Goal: Information Seeking & Learning: Check status

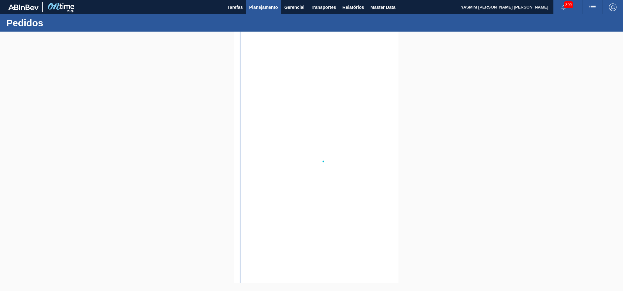
click at [252, 8] on span "Planejamento" at bounding box center [263, 7] width 29 height 8
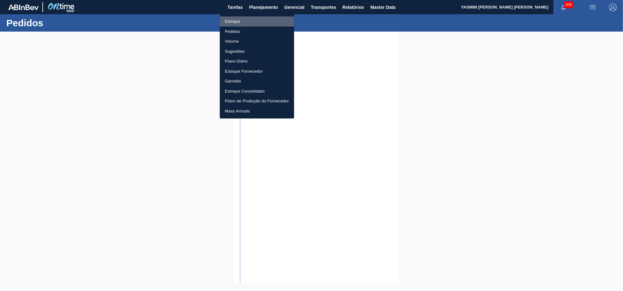
click at [258, 18] on li "Estoque" at bounding box center [257, 21] width 74 height 10
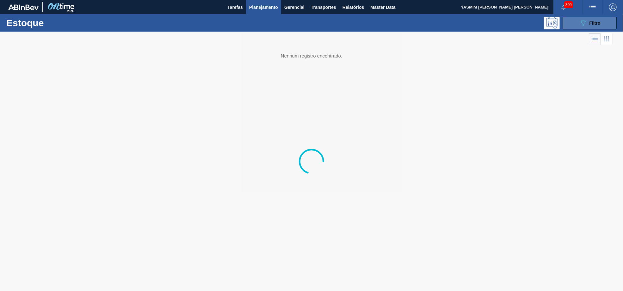
click at [598, 27] on button "089F7B8B-B2A5-4AFE-B5C0-19BA573D28AC Filtro" at bounding box center [590, 23] width 54 height 13
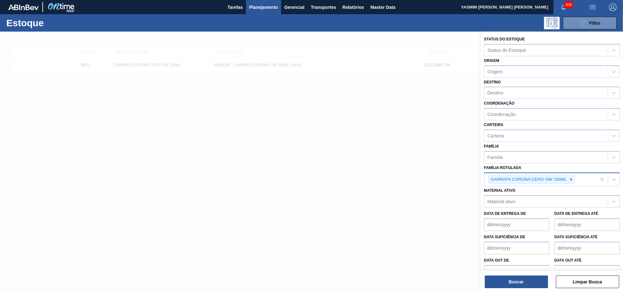
click at [569, 177] on icon at bounding box center [571, 179] width 4 height 4
type Rotulada "p"
type Rotulada "palete ex"
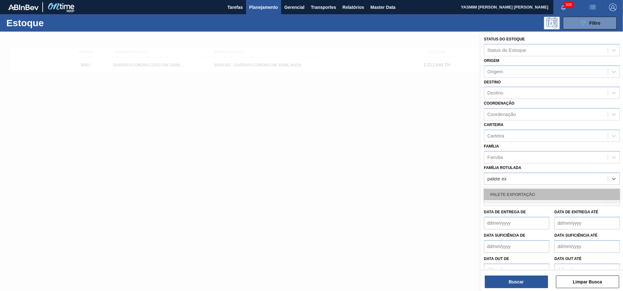
click at [547, 191] on div "PALETE EXPORTAÇÃO" at bounding box center [552, 195] width 136 height 12
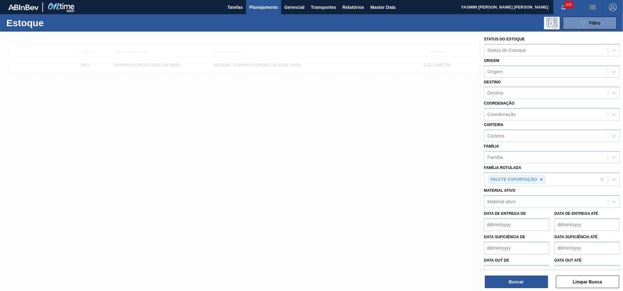
click at [498, 289] on div "Status do Estoque Status do Estoque Origem Origem Destino Destino Coordenação C…" at bounding box center [552, 162] width 142 height 261
click at [498, 284] on button "Buscar" at bounding box center [516, 282] width 63 height 13
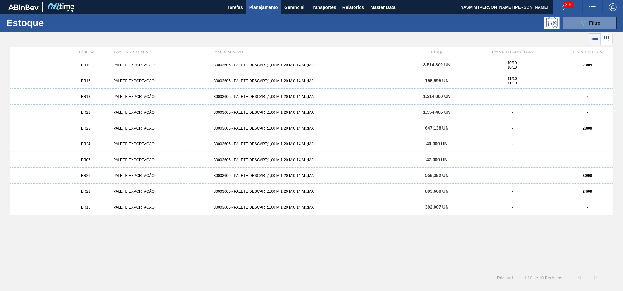
click at [107, 97] on div "BR13" at bounding box center [86, 97] width 50 height 4
click at [116, 176] on div "PALETE EXPORTAÇÃO" at bounding box center [161, 176] width 100 height 4
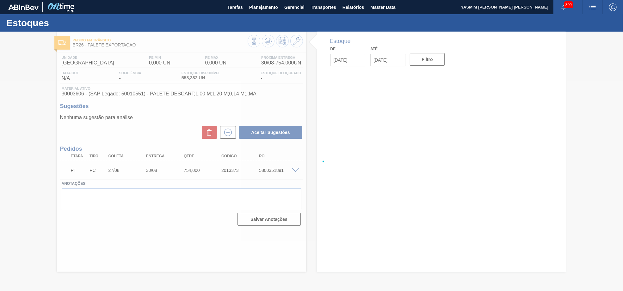
type input "[DATE]"
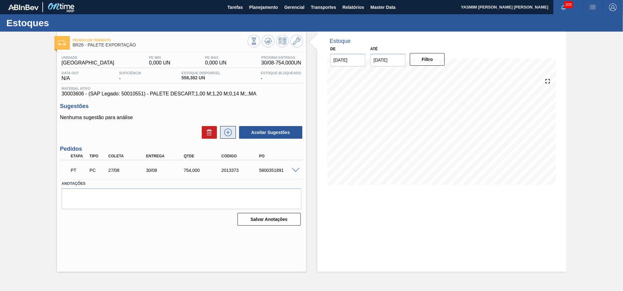
click at [230, 131] on icon at bounding box center [228, 133] width 10 height 8
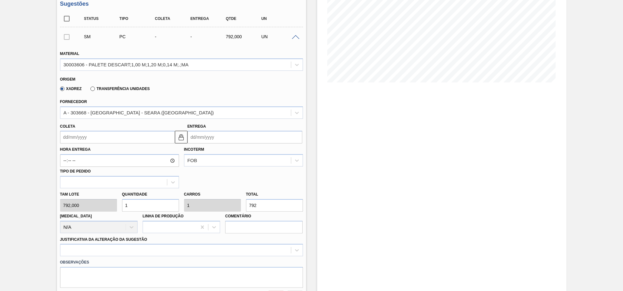
scroll to position [105, 0]
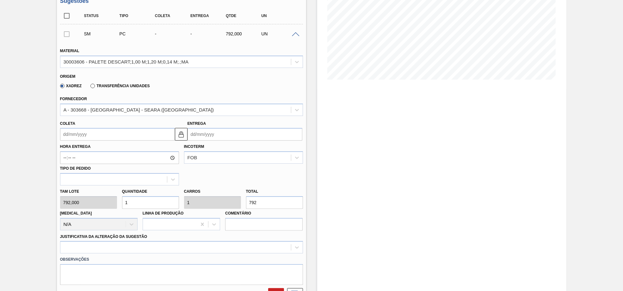
click at [130, 101] on div "Fornecedor A - 303668 - [GEOGRAPHIC_DATA] - SEARA ([GEOGRAPHIC_DATA])" at bounding box center [181, 106] width 243 height 22
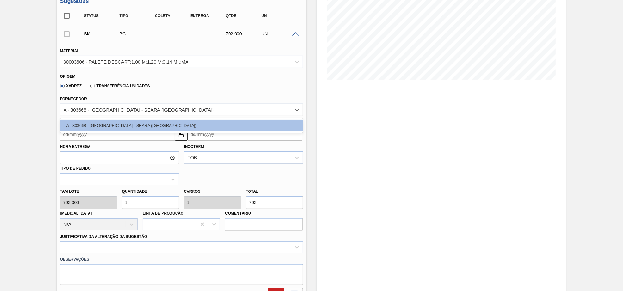
click at [127, 114] on div "A - 303668 - [GEOGRAPHIC_DATA] - SEARA ([GEOGRAPHIC_DATA])" at bounding box center [175, 109] width 231 height 9
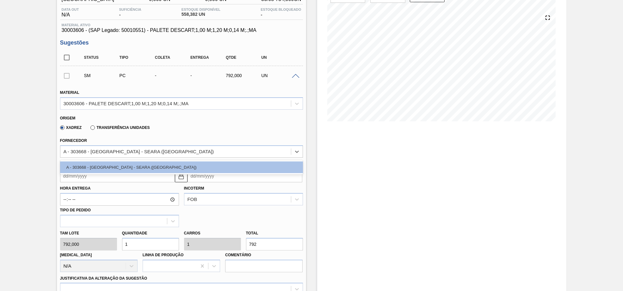
scroll to position [0, 0]
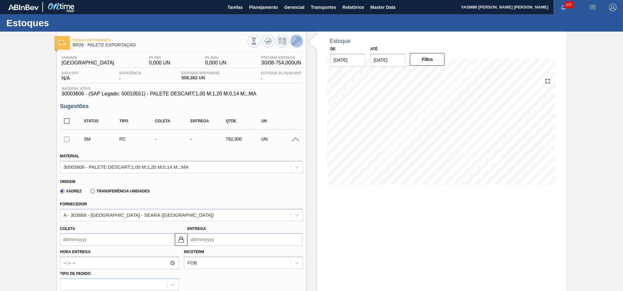
click at [296, 45] on button at bounding box center [296, 41] width 13 height 13
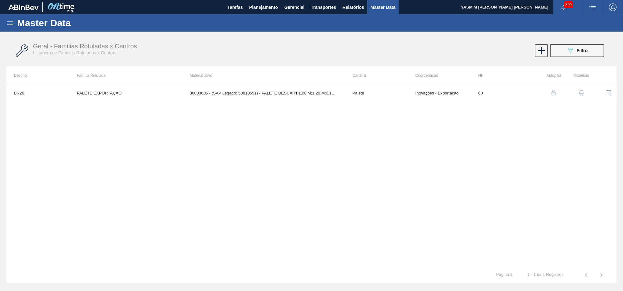
click at [578, 96] on button "button" at bounding box center [581, 92] width 15 height 15
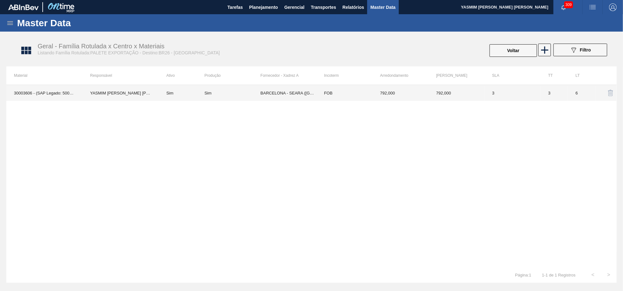
click at [267, 97] on td "BARCELONA - SEARA ([GEOGRAPHIC_DATA])" at bounding box center [289, 93] width 56 height 16
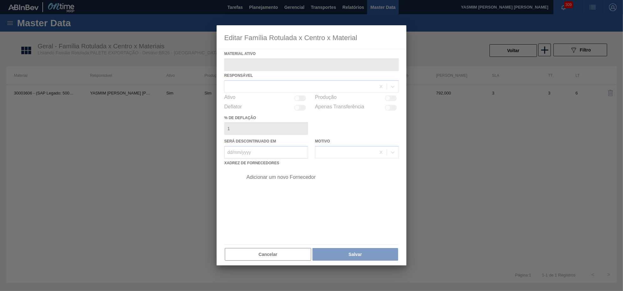
type ativo "30003606 - (SAP Legado: 50010551) - PALETE DESCART;1,00 M;1,20 M;0,14 M;.;MA"
checkbox input "true"
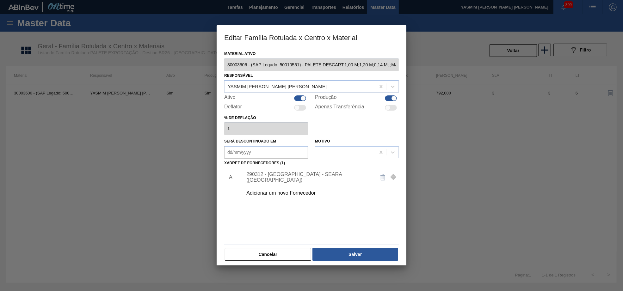
click at [286, 185] on div "290312 - [GEOGRAPHIC_DATA] - SEARA ([GEOGRAPHIC_DATA])" at bounding box center [319, 178] width 160 height 16
click at [288, 196] on div "Adicionar um novo Fornecedor" at bounding box center [308, 193] width 124 height 6
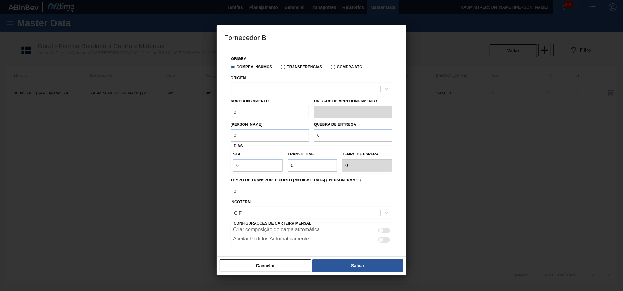
click at [264, 86] on div at bounding box center [306, 88] width 150 height 9
click at [267, 266] on button "Cancelar" at bounding box center [265, 266] width 91 height 13
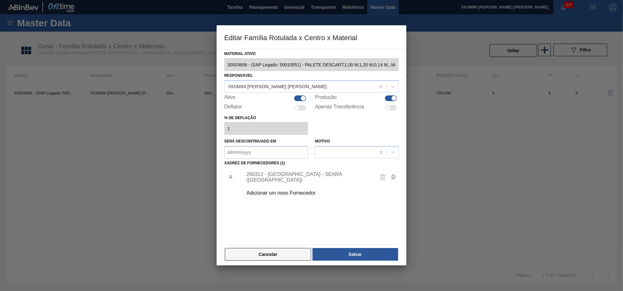
click at [263, 260] on button "Cancelar" at bounding box center [268, 254] width 86 height 13
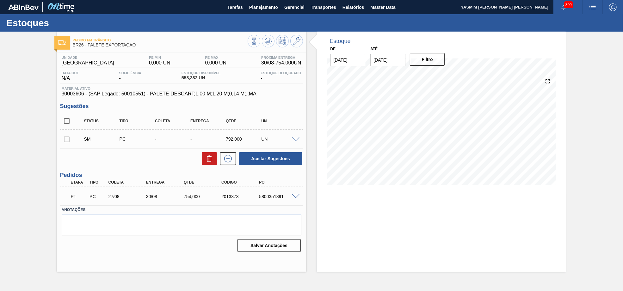
click at [59, 129] on div "Unidade Uberlândia PE MIN 0,000 UN PE MAX 0,000 UN Próxima Entrega 30/08 - 754,…" at bounding box center [181, 154] width 249 height 202
click at [65, 123] on input "checkbox" at bounding box center [66, 120] width 13 height 13
checkbox input "true"
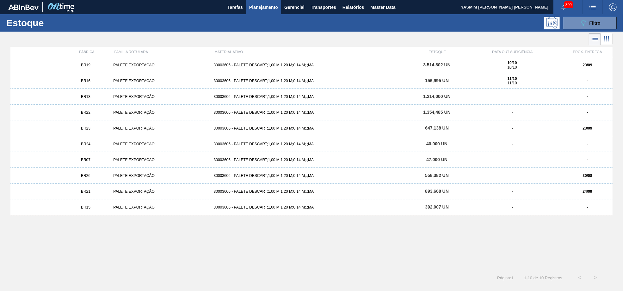
click at [118, 68] on div "BR19 PALETE EXPORTAÇÃO 30003606 - PALETE DESCART;1,00 M;1,20 M;0,14 M;.;MA 3.51…" at bounding box center [311, 65] width 602 height 16
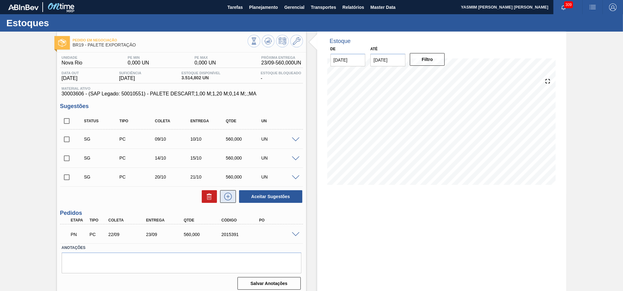
click at [229, 198] on icon at bounding box center [228, 197] width 10 height 8
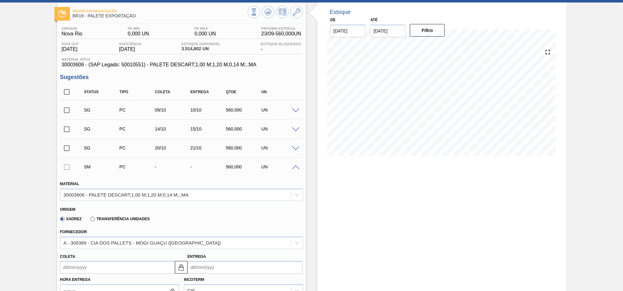
scroll to position [70, 0]
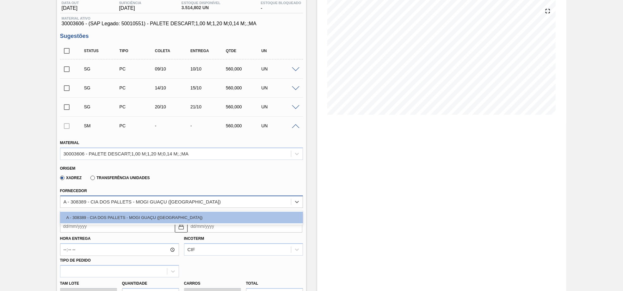
click at [175, 204] on div "A - 308389 - CIA DOS PALLETS - MOGI GUAÇU ([GEOGRAPHIC_DATA])" at bounding box center [143, 201] width 158 height 5
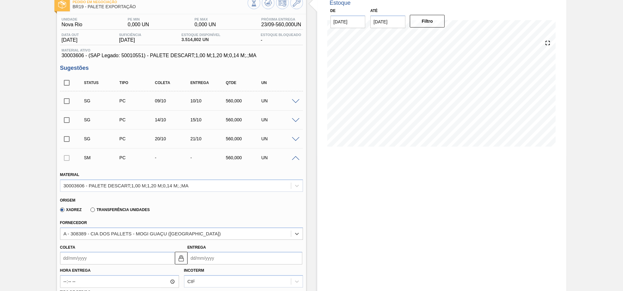
scroll to position [0, 0]
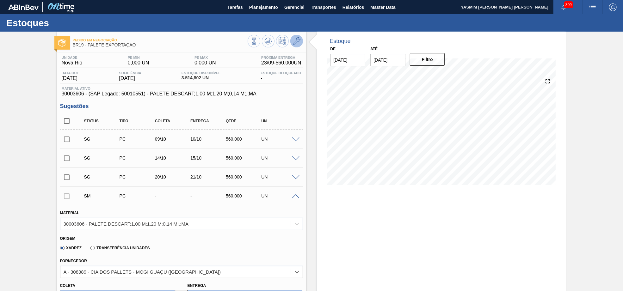
click at [294, 44] on icon at bounding box center [297, 41] width 8 height 8
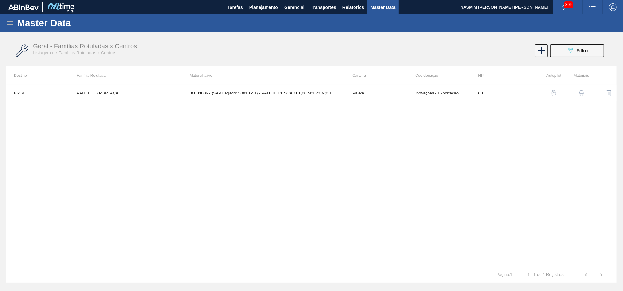
click at [587, 96] on button "button" at bounding box center [581, 92] width 15 height 15
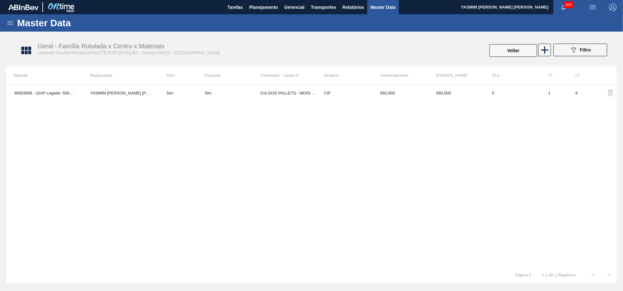
click at [343, 104] on div "30003606 - (SAP Legado: 50010551) - PALETE DESCART;1,00 M;1,20 M;0,14 M;.;MA YA…" at bounding box center [311, 176] width 610 height 182
click at [338, 93] on td "CIF" at bounding box center [345, 93] width 56 height 16
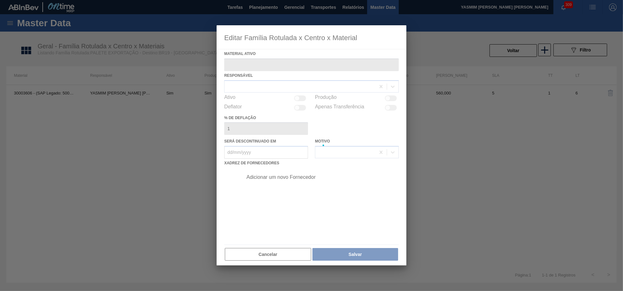
type ativo "30003606 - (SAP Legado: 50010551) - PALETE DESCART;1,00 M;1,20 M;0,14 M;.;MA"
checkbox input "true"
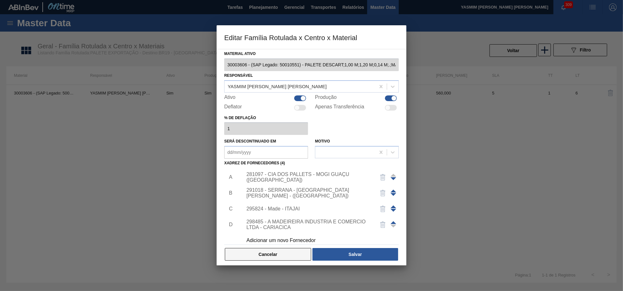
click at [247, 261] on button "Cancelar" at bounding box center [268, 254] width 86 height 13
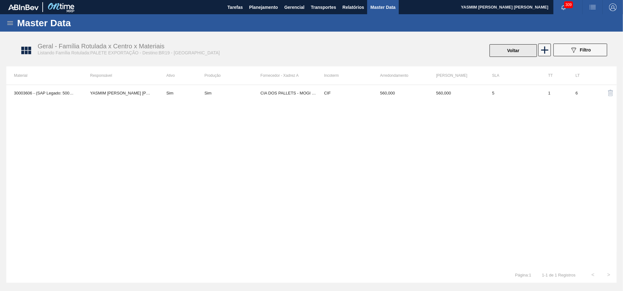
click at [505, 54] on button "Voltar" at bounding box center [513, 50] width 47 height 13
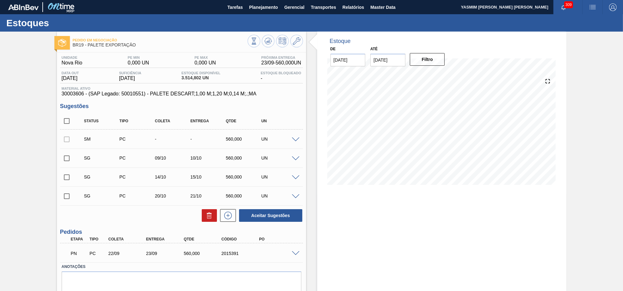
click at [65, 123] on input "checkbox" at bounding box center [66, 120] width 13 height 13
checkbox input "true"
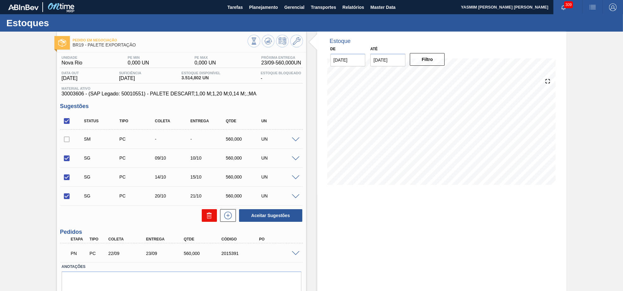
click at [209, 216] on icon at bounding box center [210, 216] width 8 height 8
checkbox input "false"
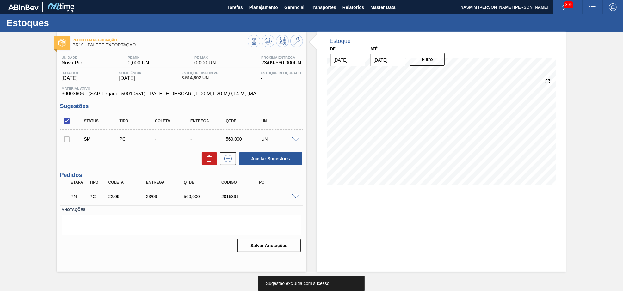
click at [211, 97] on span "30003606 - (SAP Legado: 50010551) - PALETE DESCART;1,00 M;1,20 M;0,14 M;.;MA" at bounding box center [182, 94] width 240 height 6
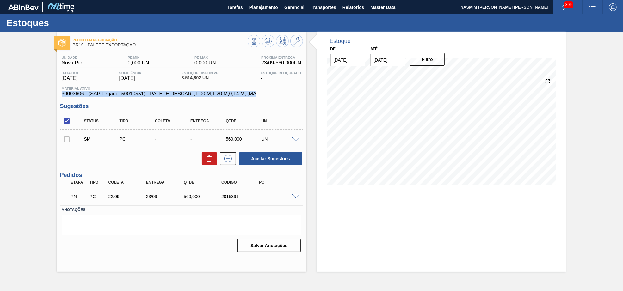
click at [211, 97] on span "30003606 - (SAP Legado: 50010551) - PALETE DESCART;1,00 M;1,20 M;0,14 M;.;MA" at bounding box center [182, 94] width 240 height 6
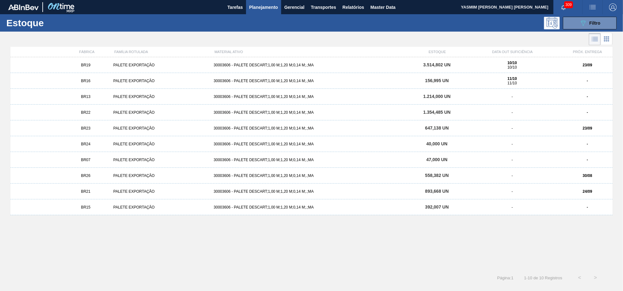
click at [113, 178] on div "BR26 PALETE EXPORTAÇÃO 30003606 - PALETE DESCART;1,00 M;1,20 M;0,14 M;.;MA 558,…" at bounding box center [311, 176] width 602 height 16
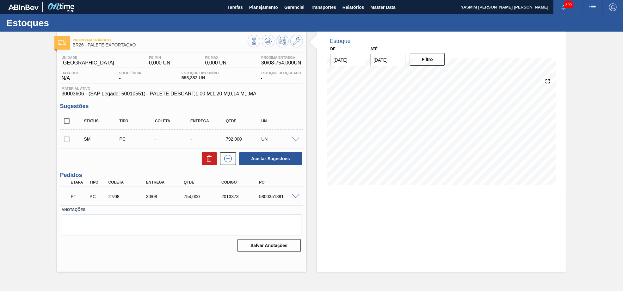
click at [297, 196] on span at bounding box center [296, 197] width 8 height 5
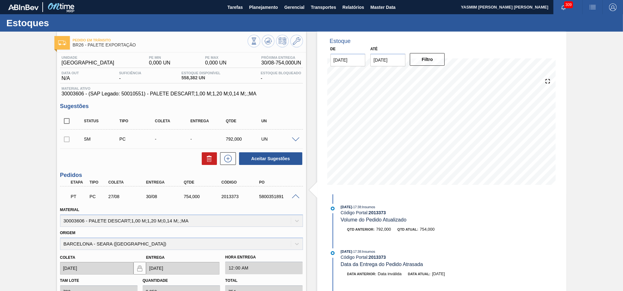
click at [138, 238] on div "Origem BARCELONA - SEARA ([GEOGRAPHIC_DATA])" at bounding box center [181, 240] width 243 height 22
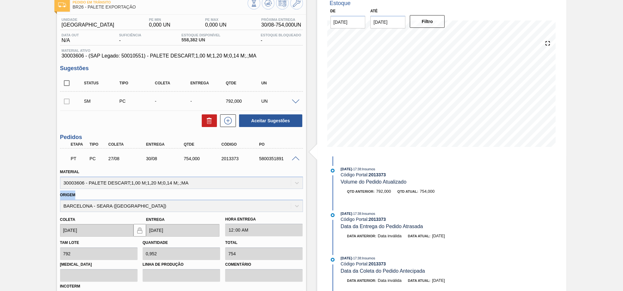
scroll to position [70, 0]
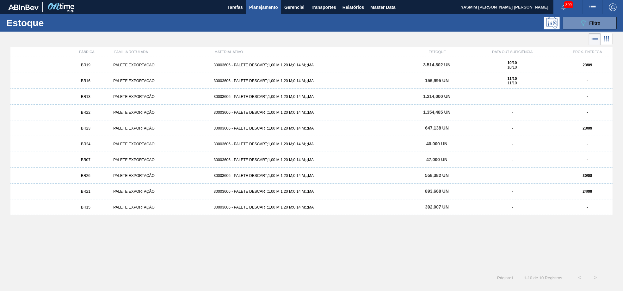
click at [119, 69] on div "BR19 PALETE EXPORTAÇÃO 30003606 - PALETE DESCART;1,00 M;1,20 M;0,14 M;.;MA 3.51…" at bounding box center [311, 65] width 602 height 16
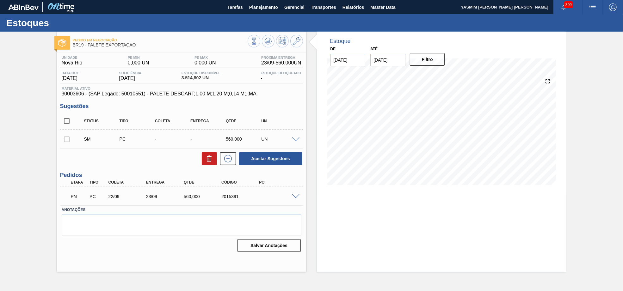
click at [298, 194] on div "PN PC 22/09 23/09 560,000 2015391" at bounding box center [181, 196] width 243 height 16
click at [293, 196] on span at bounding box center [296, 197] width 8 height 5
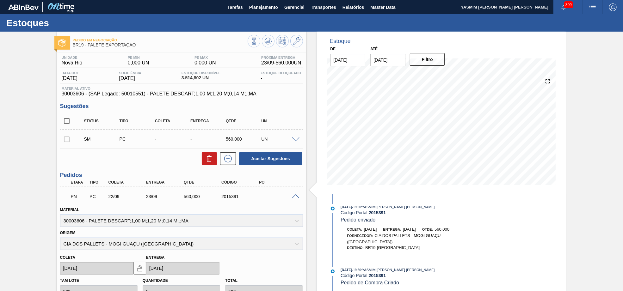
click at [137, 97] on span "30003606 - (SAP Legado: 50010551) - PALETE DESCART;1,00 M;1,20 M;0,14 M;.;MA" at bounding box center [182, 94] width 240 height 6
click at [141, 94] on span "30003606 - (SAP Legado: 50010551) - PALETE DESCART;1,00 M;1,20 M;0,14 M;.;MA" at bounding box center [182, 94] width 240 height 6
copy span "50010551"
click at [68, 96] on span "30003606 - (SAP Legado: 50010551) - PALETE DESCART;1,00 M;1,20 M;0,14 M;.;MA" at bounding box center [182, 94] width 240 height 6
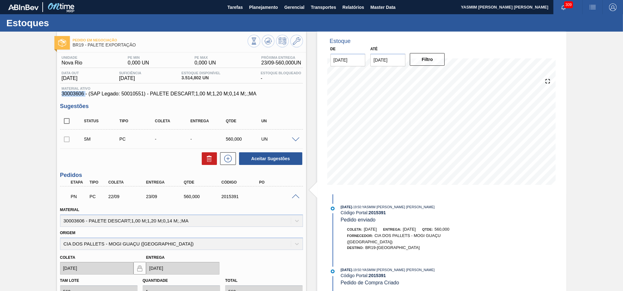
click at [68, 96] on span "30003606 - (SAP Legado: 50010551) - PALETE DESCART;1,00 M;1,20 M;0,14 M;.;MA" at bounding box center [182, 94] width 240 height 6
copy span "30003606"
click at [290, 45] on div at bounding box center [275, 42] width 55 height 14
click at [299, 42] on icon at bounding box center [297, 41] width 8 height 8
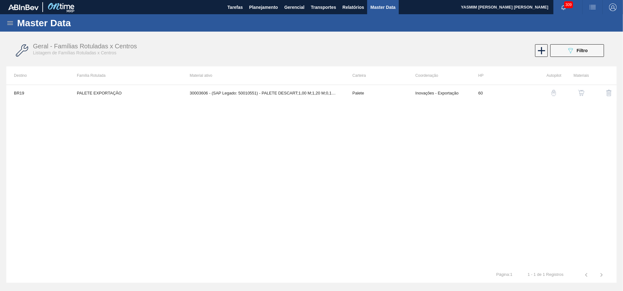
click at [581, 86] on button "button" at bounding box center [581, 92] width 15 height 15
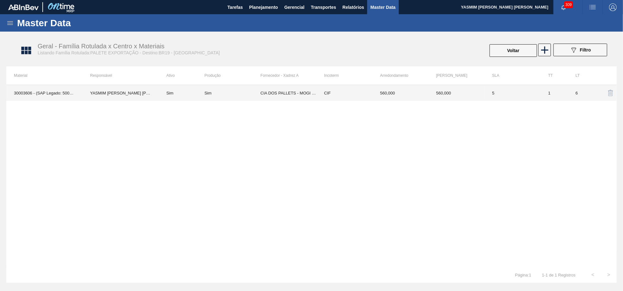
click at [368, 90] on td "CIF" at bounding box center [345, 93] width 56 height 16
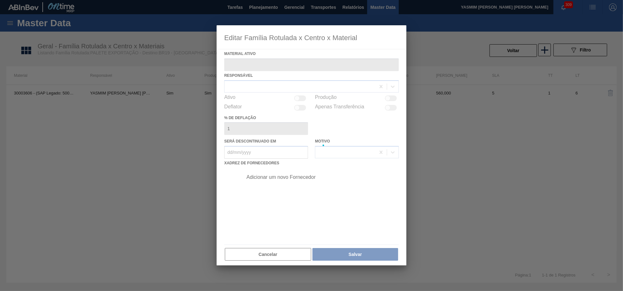
type ativo "30003606 - (SAP Legado: 50010551) - PALETE DESCART;1,00 M;1,20 M;0,14 M;.;MA"
checkbox input "true"
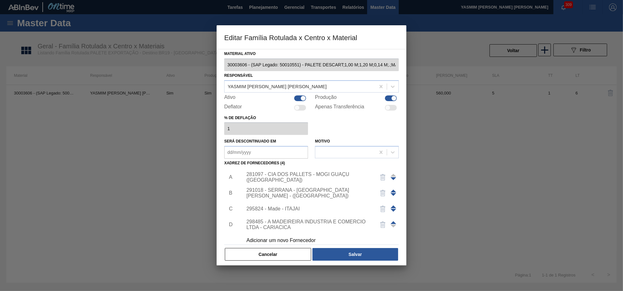
click at [288, 183] on div "281097 - CIA DOS PALLETS - MOGI GUAÇU ([GEOGRAPHIC_DATA])" at bounding box center [308, 177] width 124 height 11
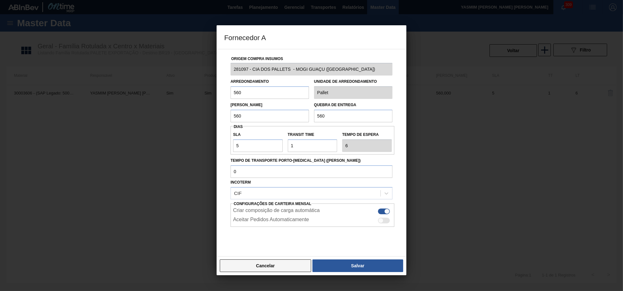
click at [276, 266] on button "Cancelar" at bounding box center [265, 266] width 91 height 13
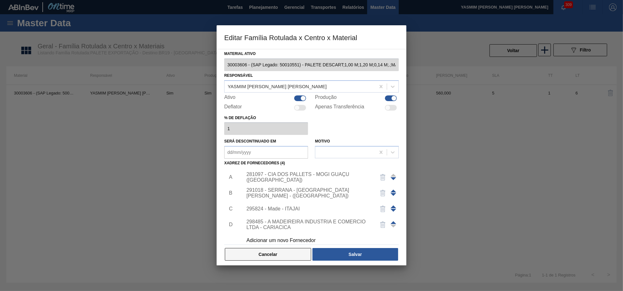
click at [286, 261] on button "Cancelar" at bounding box center [268, 254] width 86 height 13
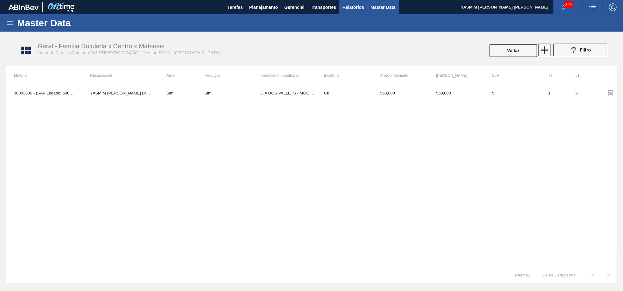
click at [367, 3] on button "Relatórios" at bounding box center [353, 7] width 28 height 14
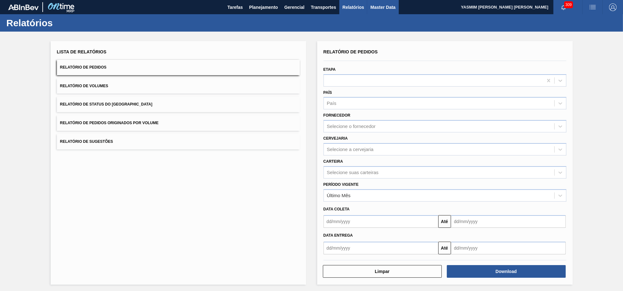
click at [395, 9] on span "Master Data" at bounding box center [382, 7] width 25 height 8
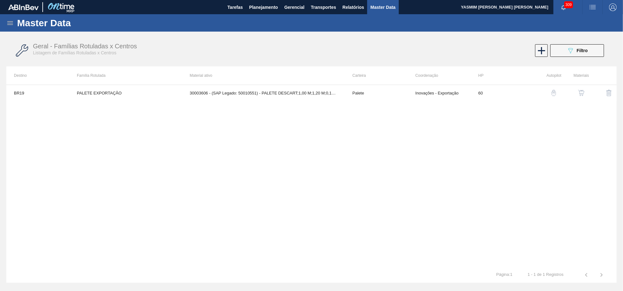
click at [10, 18] on div "Master Data" at bounding box center [311, 22] width 623 height 17
click at [10, 25] on icon at bounding box center [10, 23] width 8 height 8
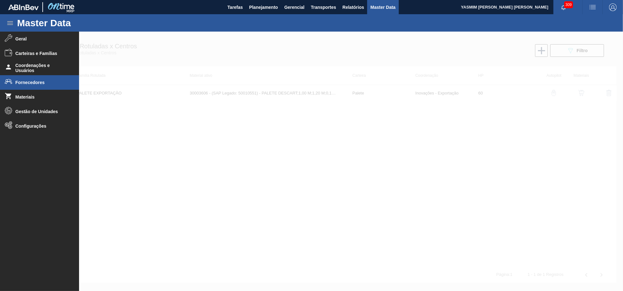
click at [43, 78] on li "Fornecedores" at bounding box center [39, 82] width 79 height 15
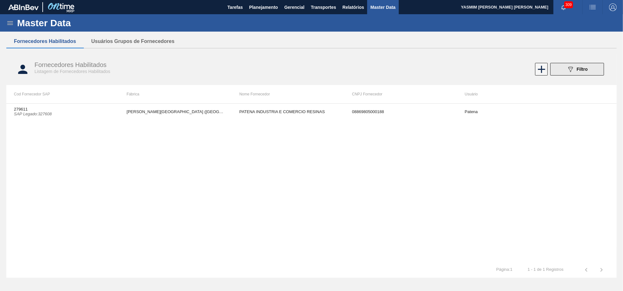
click at [596, 67] on button "089F7B8B-B2A5-4AFE-B5C0-19BA573D28AC Filtro" at bounding box center [577, 69] width 54 height 13
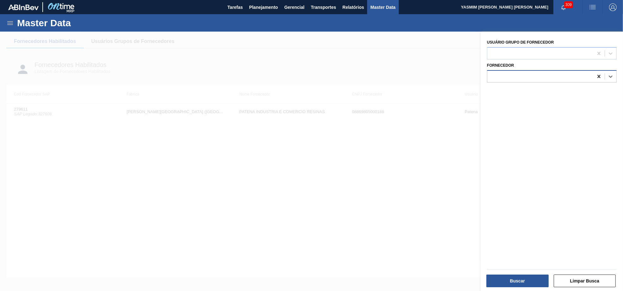
click at [598, 78] on icon at bounding box center [599, 76] width 6 height 6
paste input "281097"
type input "281097"
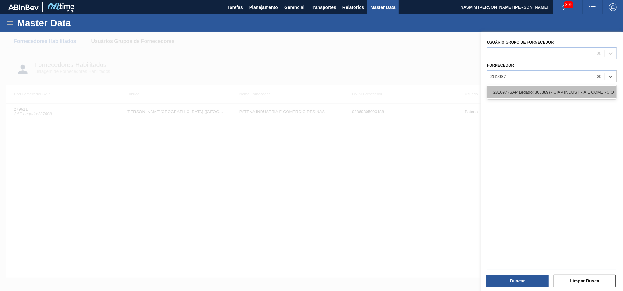
click at [538, 97] on div "281097 (SAP Legado: 308389) - CIAP INDUSTRIA E COMERCIO" at bounding box center [552, 92] width 130 height 12
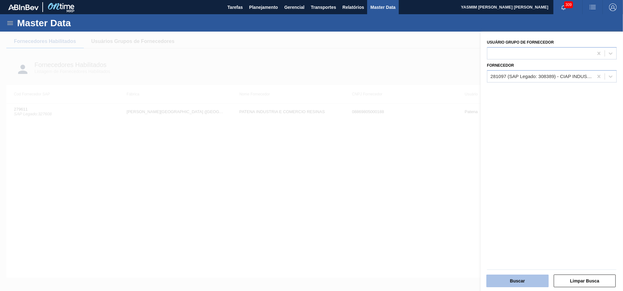
click at [503, 280] on button "Buscar" at bounding box center [517, 281] width 62 height 13
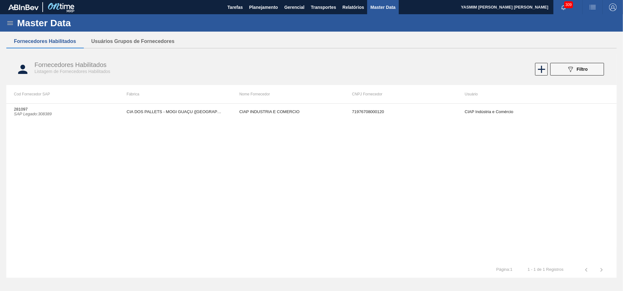
click at [220, 99] on th "Fábrica" at bounding box center [175, 94] width 113 height 18
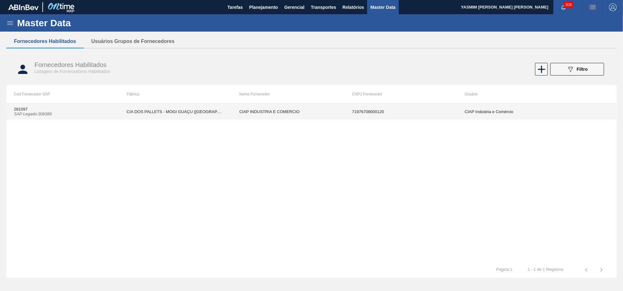
click at [227, 108] on td "CIA DOS PALLETS - MOGI GUAÇU ([GEOGRAPHIC_DATA])" at bounding box center [175, 112] width 113 height 16
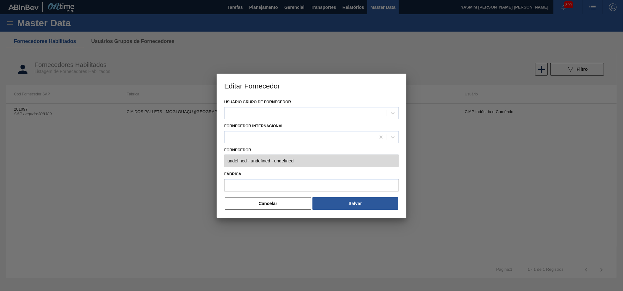
type input "281097 (SAP Legado: 308389) - CIAP INDUSTRIA E COMERCIO - 71976708000120"
type input "CIA DOS PALLETS - MOGI GUAÇU ([GEOGRAPHIC_DATA])"
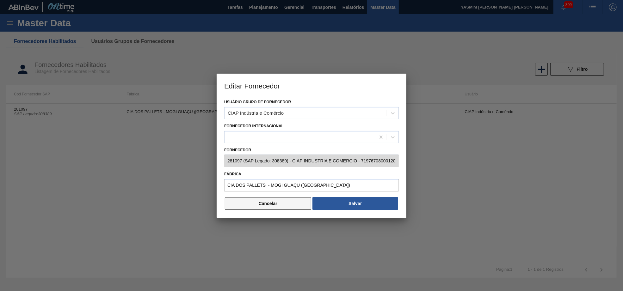
click at [279, 204] on button "Cancelar" at bounding box center [268, 203] width 86 height 13
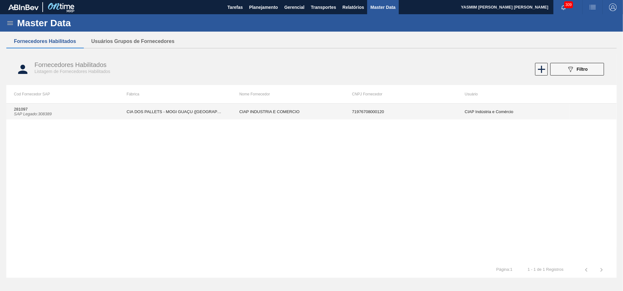
click at [163, 112] on td "CIA DOS PALLETS - MOGI GUAÇU ([GEOGRAPHIC_DATA])" at bounding box center [175, 112] width 113 height 16
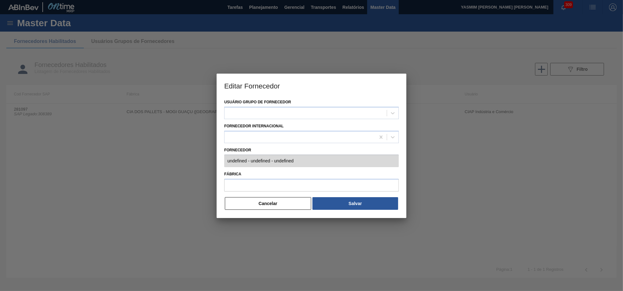
type input "281097 (SAP Legado: 308389) - CIAP INDUSTRIA E COMERCIO - 71976708000120"
type input "CIA DOS PALLETS - MOGI GUAÇU ([GEOGRAPHIC_DATA])"
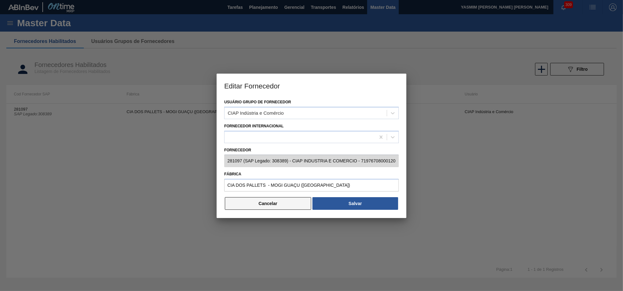
click at [295, 205] on button "Cancelar" at bounding box center [268, 203] width 86 height 13
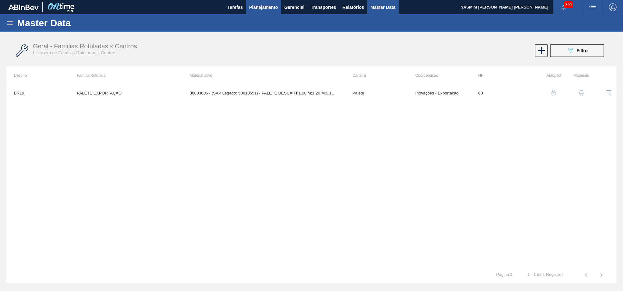
click at [262, 9] on span "Planejamento" at bounding box center [263, 7] width 29 height 8
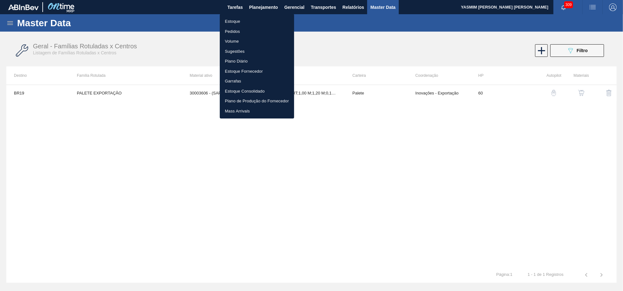
click at [250, 20] on li "Estoque" at bounding box center [257, 21] width 74 height 10
